Goal: Transaction & Acquisition: Purchase product/service

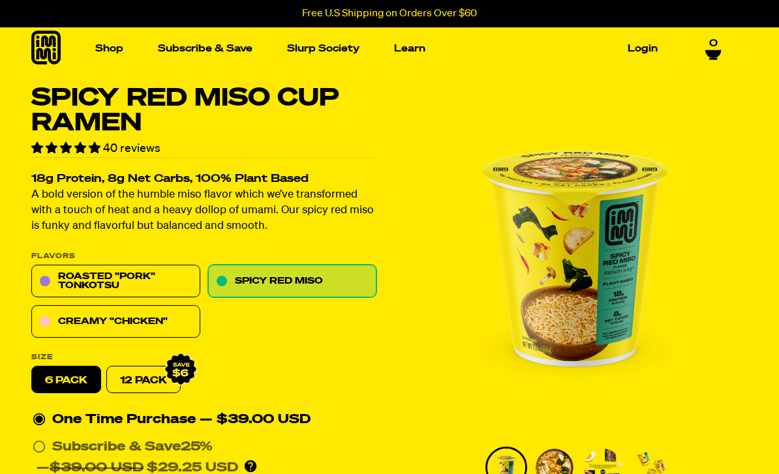
scroll to position [7, 0]
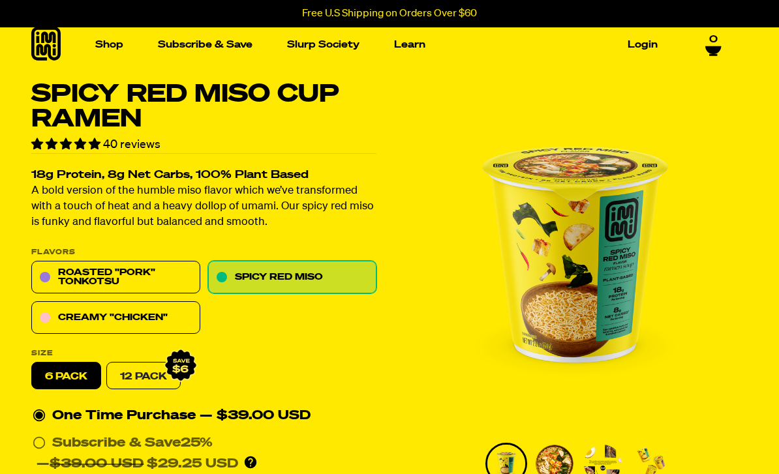
click at [156, 378] on link "12 Pack" at bounding box center [143, 376] width 74 height 27
radio input "false"
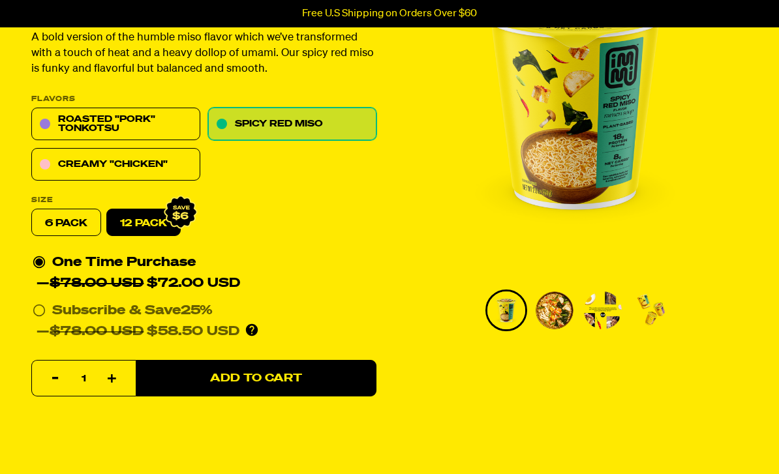
scroll to position [159, 0]
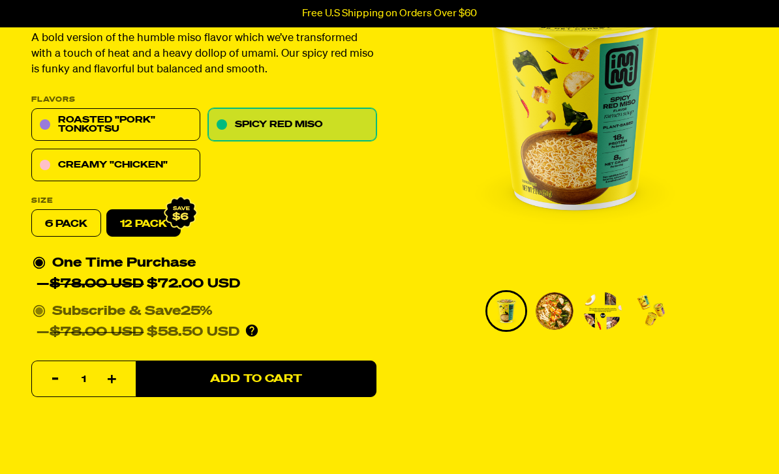
click at [33, 315] on icon at bounding box center [39, 311] width 13 height 13
click at [33, 301] on input "Subscribe & Save 25% — $78.00 USD $58.50 USD You'll receive your selected flavo…" at bounding box center [37, 301] width 8 height 0
radio input "true"
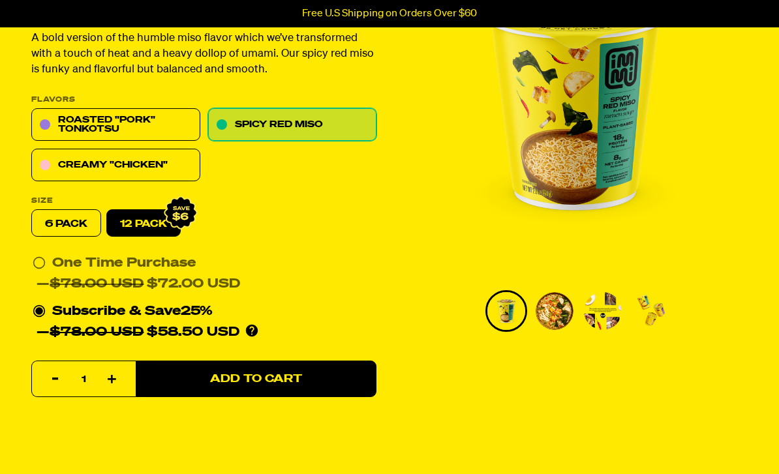
click at [64, 219] on label "6 pack" at bounding box center [66, 223] width 70 height 27
click at [32, 211] on input "6 pack" at bounding box center [31, 210] width 1 height 1
radio input "true"
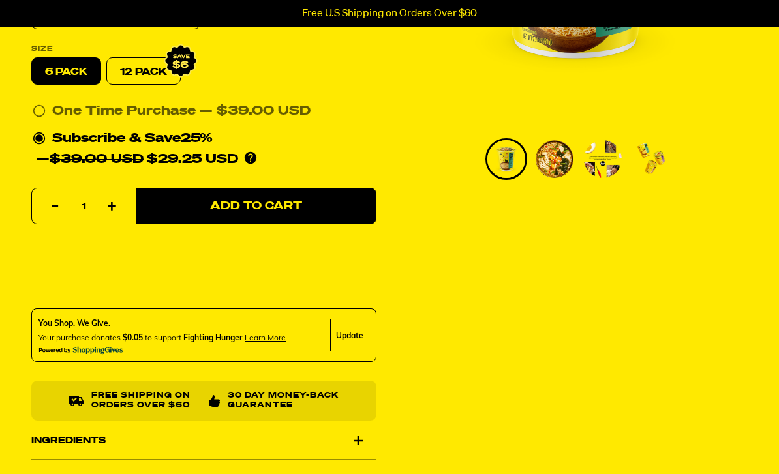
scroll to position [311, 0]
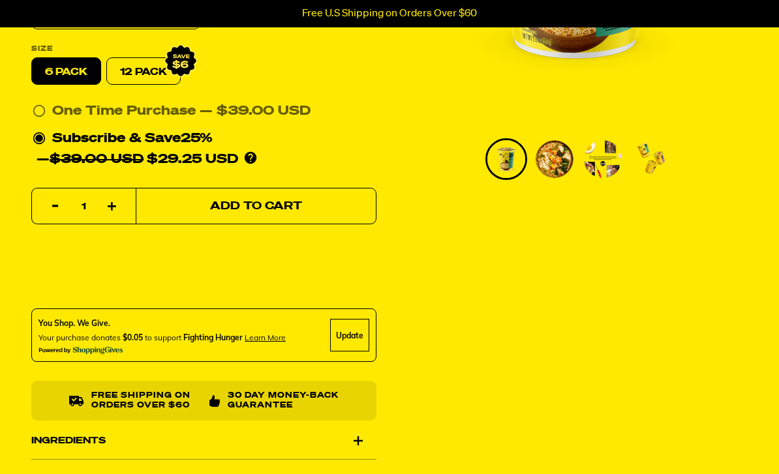
click at [292, 208] on span "Add to Cart" at bounding box center [256, 206] width 92 height 11
select select "Every 30 Days"
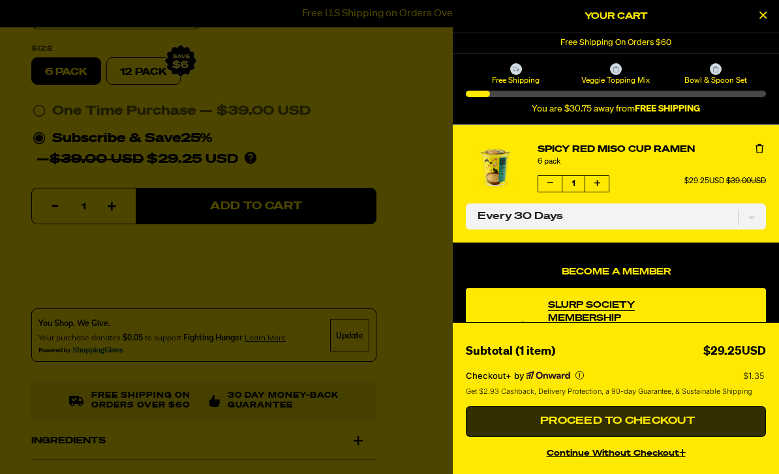
click at [649, 420] on span "Proceed to Checkout" at bounding box center [616, 421] width 158 height 10
